Goal: Use online tool/utility

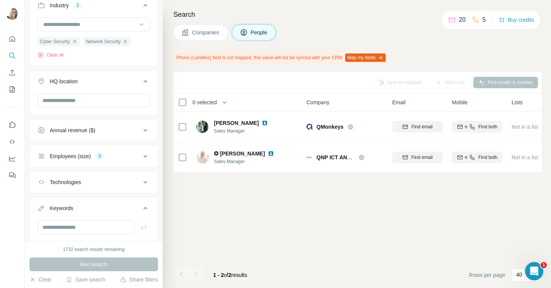
scroll to position [0, 289]
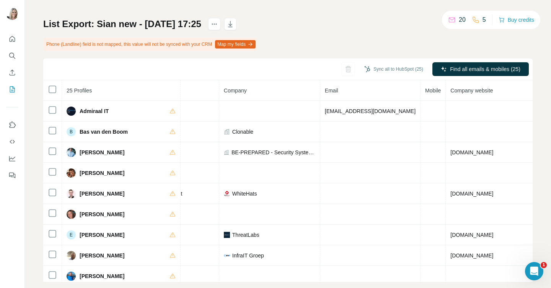
scroll to position [39, 0]
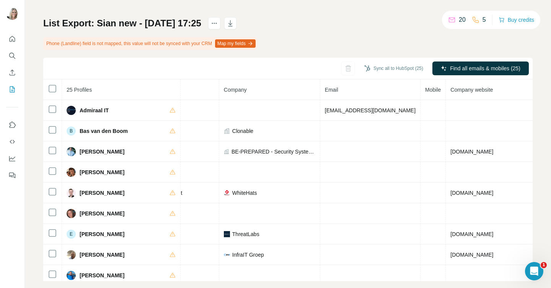
click at [244, 45] on button "Map my fields" at bounding box center [235, 43] width 41 height 8
